Goal: Information Seeking & Learning: Learn about a topic

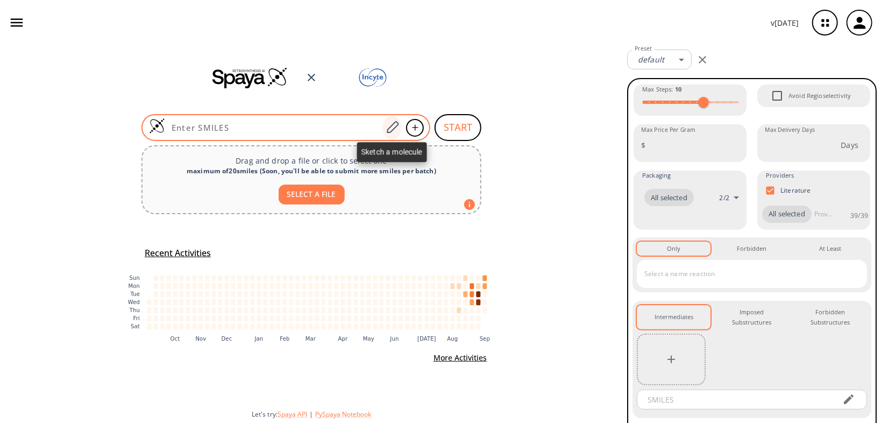
click at [388, 128] on icon at bounding box center [392, 128] width 15 height 14
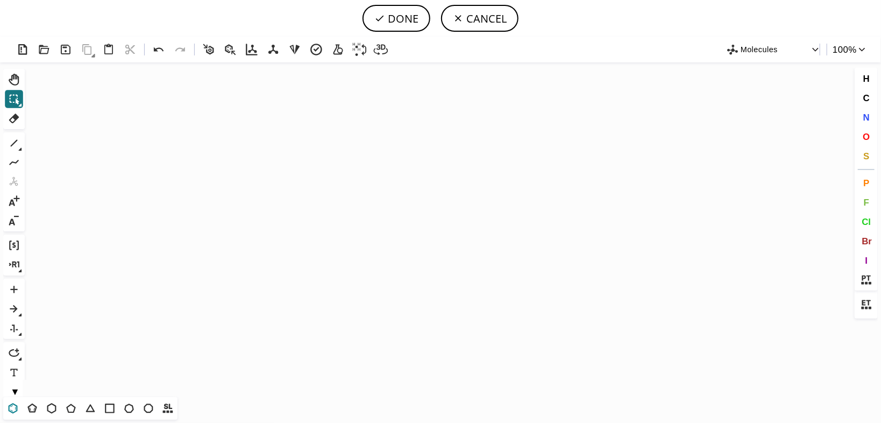
click at [11, 410] on icon at bounding box center [13, 408] width 6 height 6
click at [173, 144] on icon "Created with [PERSON_NAME] 2.3.0" at bounding box center [440, 229] width 823 height 335
click at [186, 199] on icon "Created with [PERSON_NAME] 2.3.0" at bounding box center [440, 229] width 823 height 335
click at [16, 143] on icon at bounding box center [14, 143] width 14 height 14
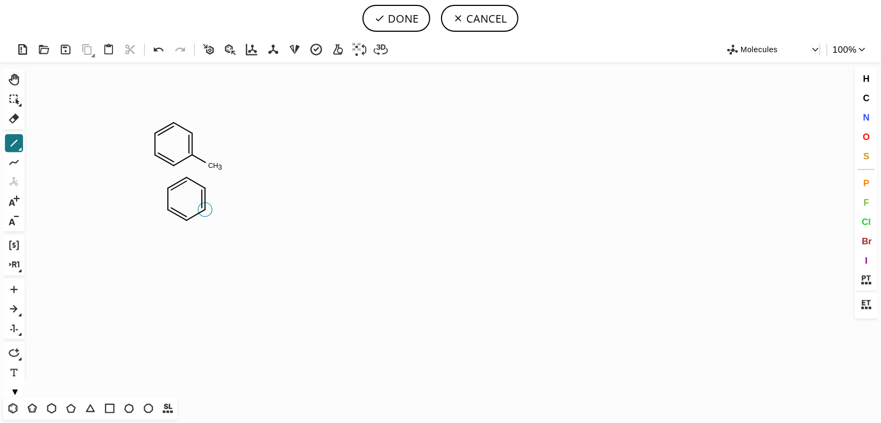
drag, startPoint x: 193, startPoint y: 210, endPoint x: 202, endPoint y: 210, distance: 8.6
click at [12, 139] on icon at bounding box center [14, 143] width 14 height 14
click at [54, 146] on icon at bounding box center [55, 144] width 6 height 8
click at [251, 200] on icon "Created with Raphaël 2.3.0 C H 2 C C H 3" at bounding box center [440, 229] width 823 height 335
click at [16, 122] on icon at bounding box center [14, 118] width 14 height 14
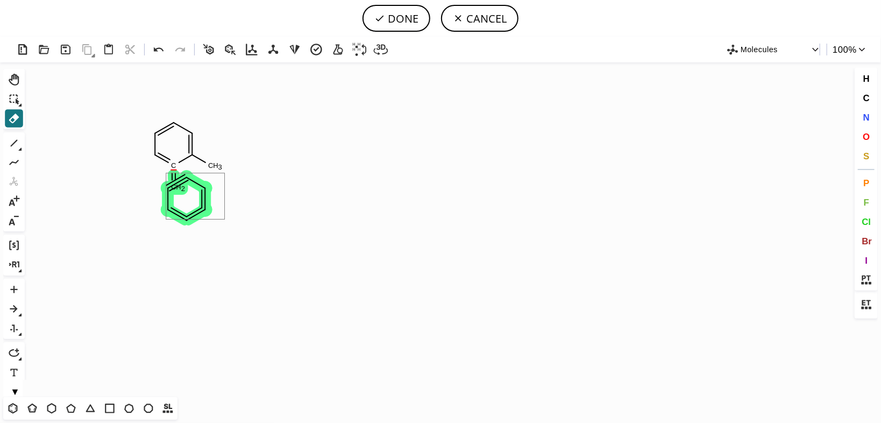
drag, startPoint x: 209, startPoint y: 187, endPoint x: 224, endPoint y: 220, distance: 35.9
click at [224, 220] on icon "Created with Raphaël 2.3.0 C H 2 C C H 3" at bounding box center [440, 229] width 823 height 335
drag, startPoint x: 192, startPoint y: 216, endPoint x: 233, endPoint y: 233, distance: 44.9
click at [233, 233] on icon "Created with Raphaël 2.3.0 C H 4 C H 3" at bounding box center [440, 229] width 823 height 335
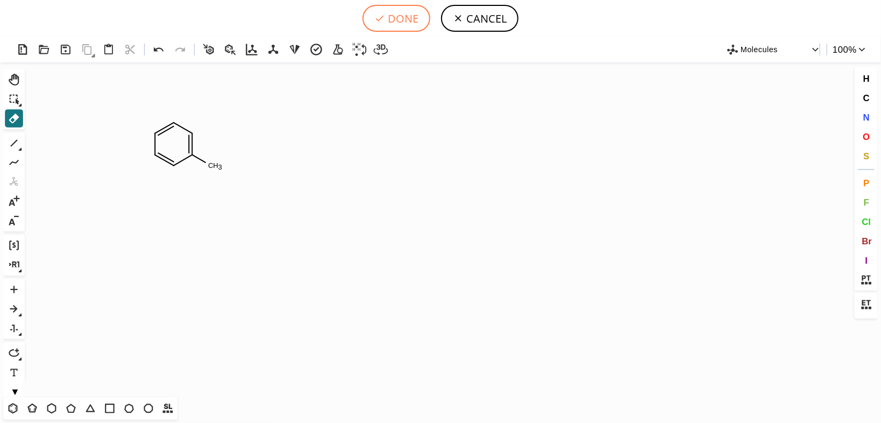
click at [397, 24] on button "DONE" at bounding box center [397, 18] width 68 height 27
type input "C1C=CC(C)=CC=1"
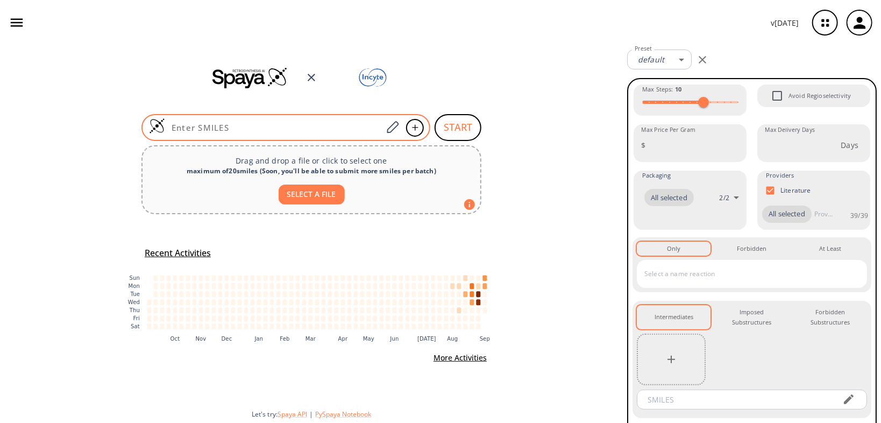
click at [210, 124] on input at bounding box center [273, 127] width 217 height 11
click at [390, 129] on icon at bounding box center [392, 128] width 15 height 14
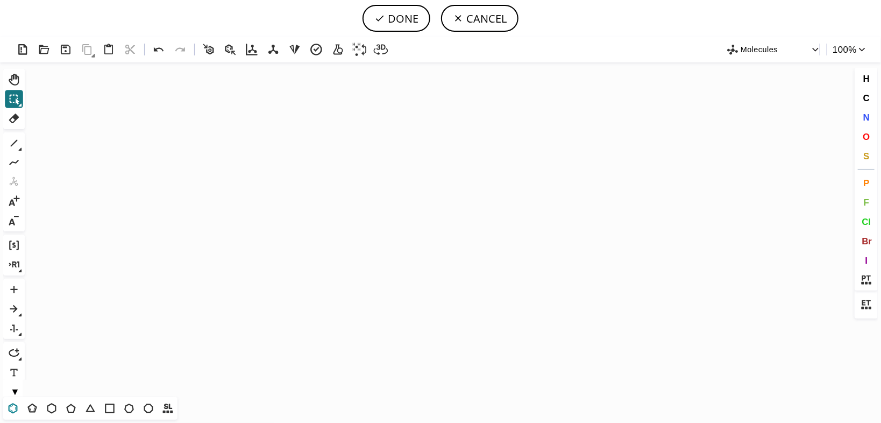
click at [9, 410] on icon at bounding box center [13, 408] width 9 height 10
click at [228, 146] on icon "Created with [PERSON_NAME] 2.3.0" at bounding box center [440, 229] width 823 height 335
click at [17, 145] on icon at bounding box center [14, 143] width 14 height 14
click at [15, 139] on icon at bounding box center [14, 143] width 14 height 14
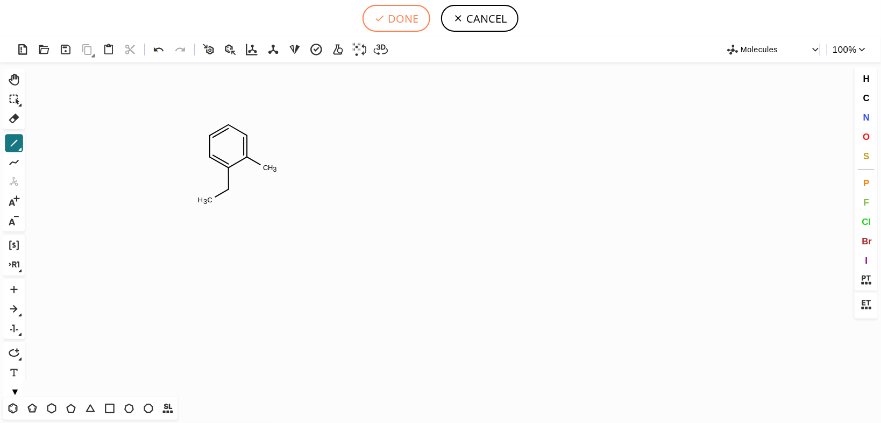
click at [408, 20] on button "DONE" at bounding box center [397, 18] width 68 height 27
type input "C1C=C(CC)C(C)=CC=1"
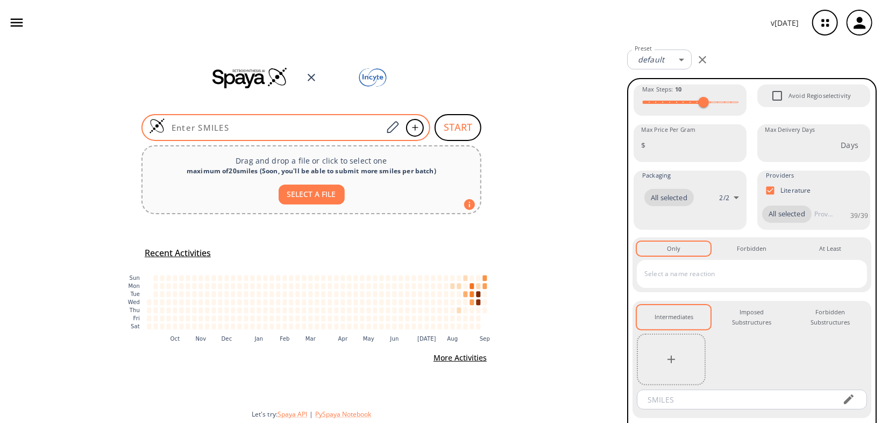
click at [237, 126] on input at bounding box center [273, 127] width 217 height 11
click at [292, 124] on input at bounding box center [273, 127] width 217 height 11
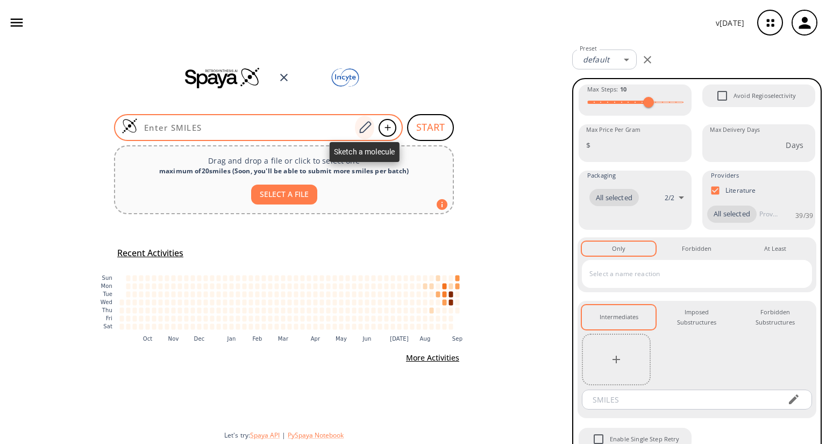
click at [366, 128] on icon at bounding box center [365, 128] width 15 height 14
click at [364, 130] on icon at bounding box center [365, 128] width 15 height 14
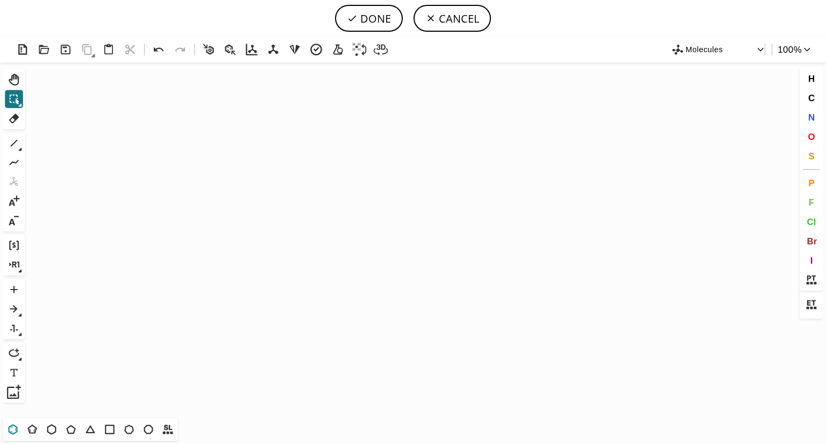
click at [15, 431] on icon at bounding box center [13, 429] width 14 height 14
click at [203, 186] on icon "Created with [PERSON_NAME] 2.3.0" at bounding box center [413, 240] width 768 height 356
click at [16, 142] on icon at bounding box center [14, 143] width 7 height 7
click at [15, 166] on icon at bounding box center [14, 163] width 14 height 14
click at [16, 159] on icon at bounding box center [14, 163] width 14 height 14
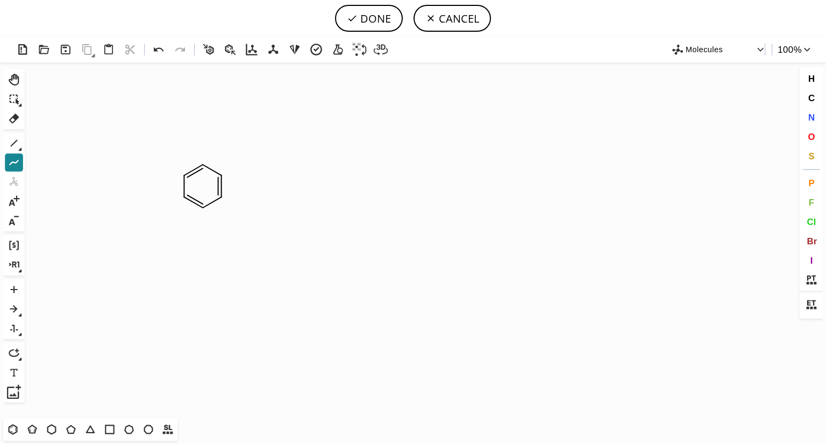
click at [18, 166] on icon at bounding box center [14, 163] width 14 height 14
click at [17, 143] on icon at bounding box center [14, 143] width 14 height 14
click at [15, 144] on icon at bounding box center [14, 143] width 14 height 14
click at [229, 146] on icon at bounding box center [230, 144] width 12 height 12
click at [235, 144] on tspan "ABS" at bounding box center [240, 143] width 15 height 8
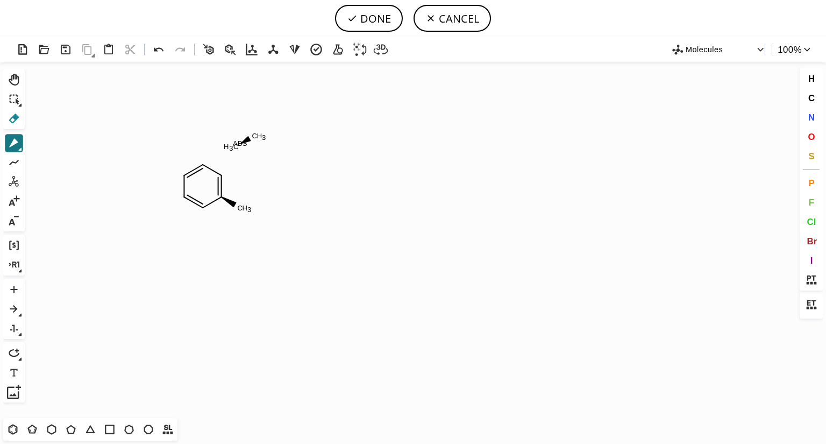
click at [15, 118] on icon at bounding box center [14, 119] width 10 height 10
drag, startPoint x: 210, startPoint y: 114, endPoint x: 275, endPoint y: 152, distance: 75.7
click at [275, 152] on icon "Created with Raphaël 2.3.0 C H 3 ABS C H 3 C H 3" at bounding box center [413, 240] width 768 height 356
drag, startPoint x: 230, startPoint y: 135, endPoint x: 266, endPoint y: 151, distance: 39.3
click at [243, 146] on tspan "ABS" at bounding box center [240, 143] width 15 height 8
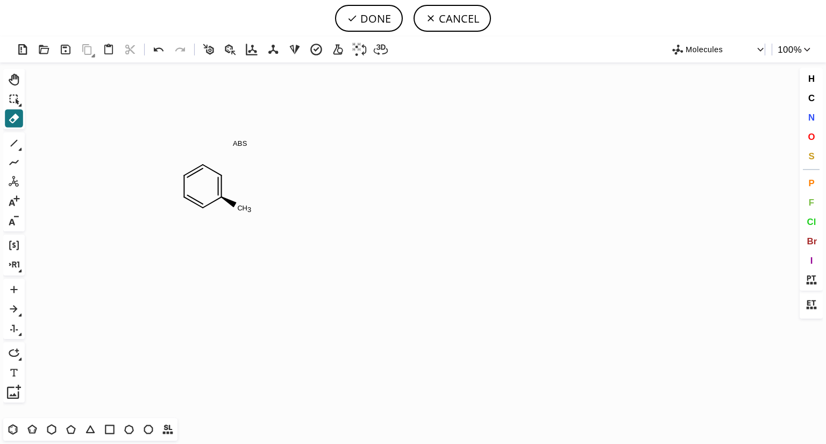
click at [242, 142] on tspan "ABS" at bounding box center [240, 143] width 15 height 8
click at [368, 24] on button "DONE" at bounding box center [369, 18] width 68 height 27
type input "C1C=C[C@@](C)=CC=1"
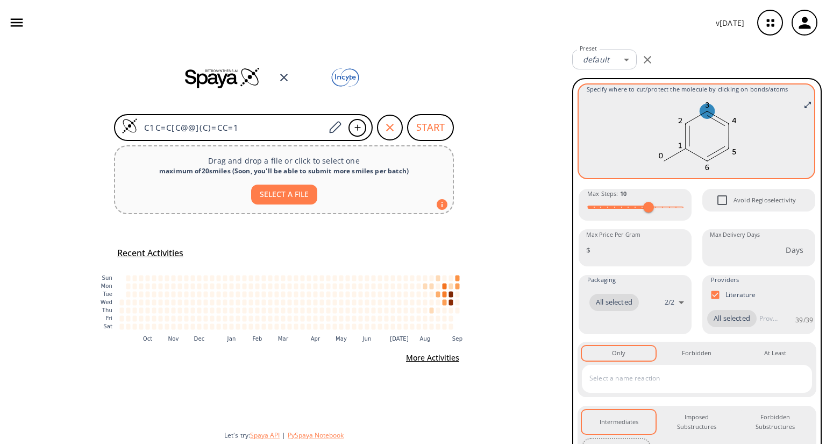
click at [706, 105] on ellipse at bounding box center [707, 111] width 15 height 15
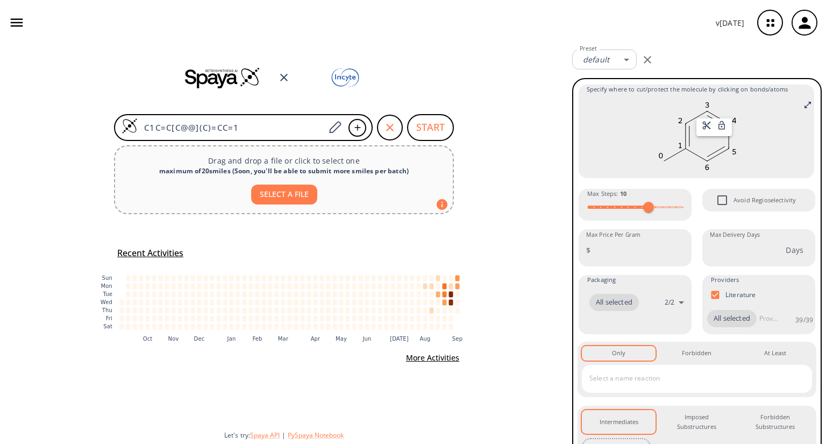
click at [519, 136] on div at bounding box center [413, 222] width 826 height 444
